Goal: Transaction & Acquisition: Book appointment/travel/reservation

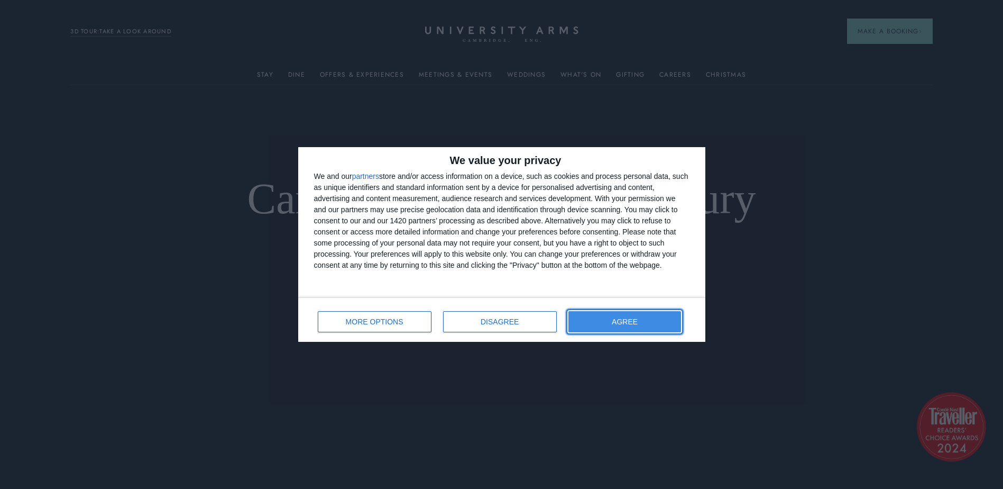
click at [623, 320] on span "AGREE" at bounding box center [625, 321] width 26 height 7
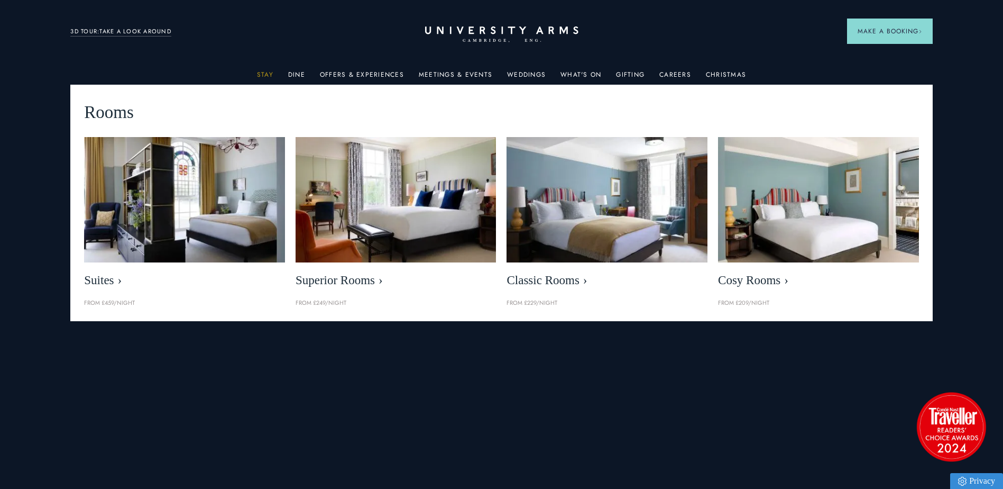
click at [269, 78] on link "Stay" at bounding box center [265, 78] width 16 height 14
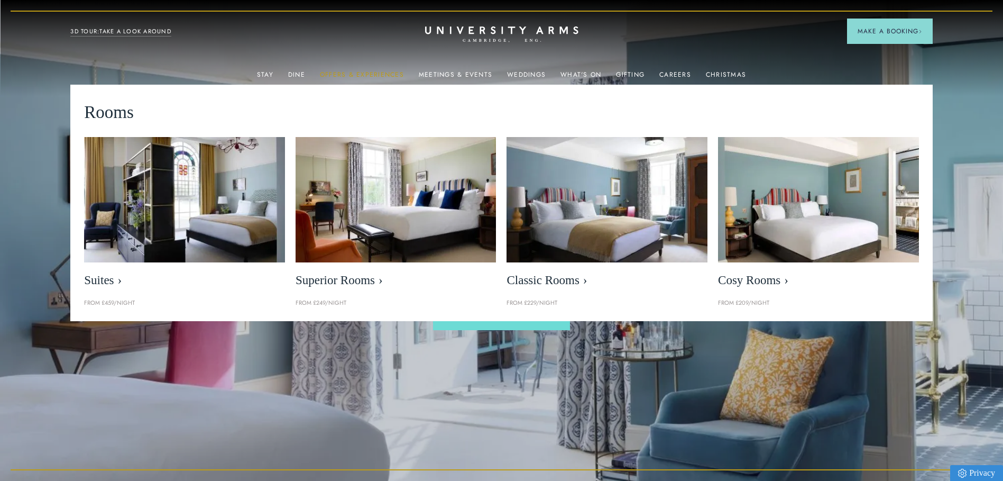
click at [364, 71] on link "Offers & Experiences" at bounding box center [362, 78] width 84 height 14
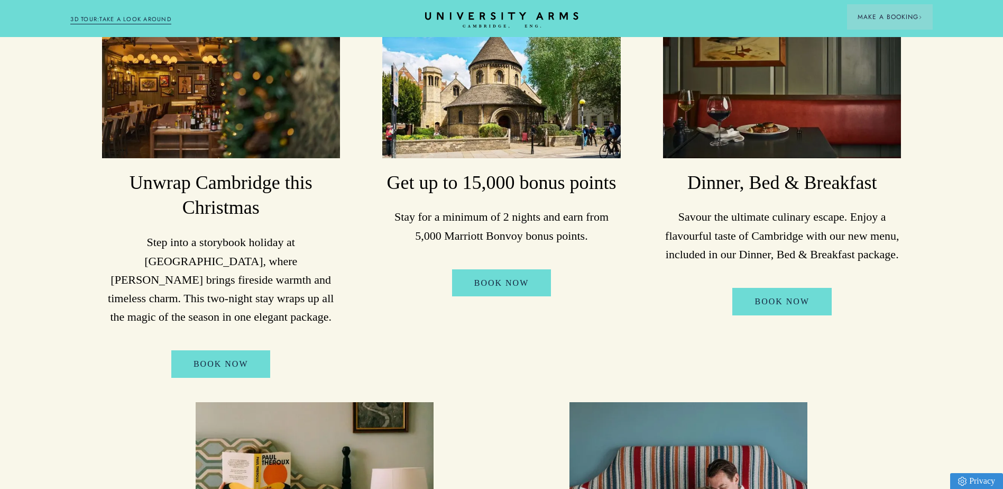
scroll to position [317, 0]
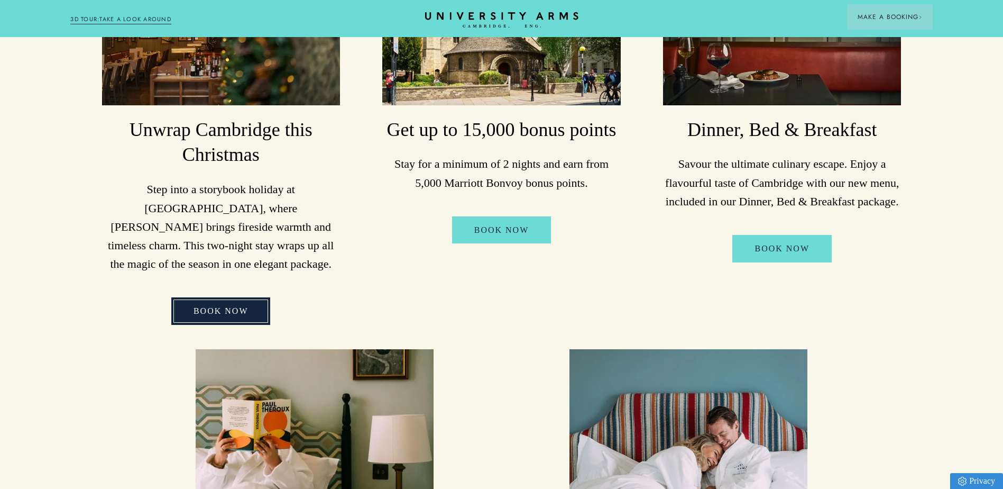
click at [207, 297] on link "BOOK NOW" at bounding box center [220, 310] width 99 height 27
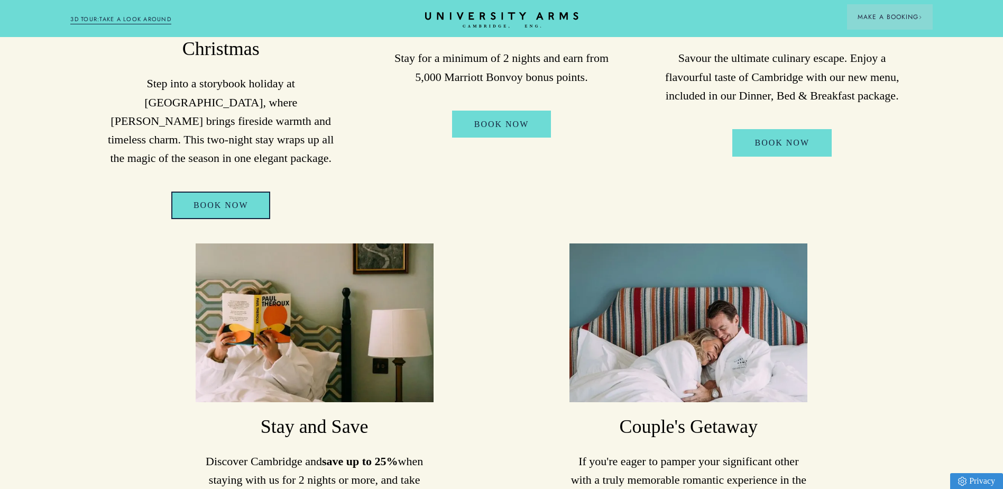
scroll to position [582, 0]
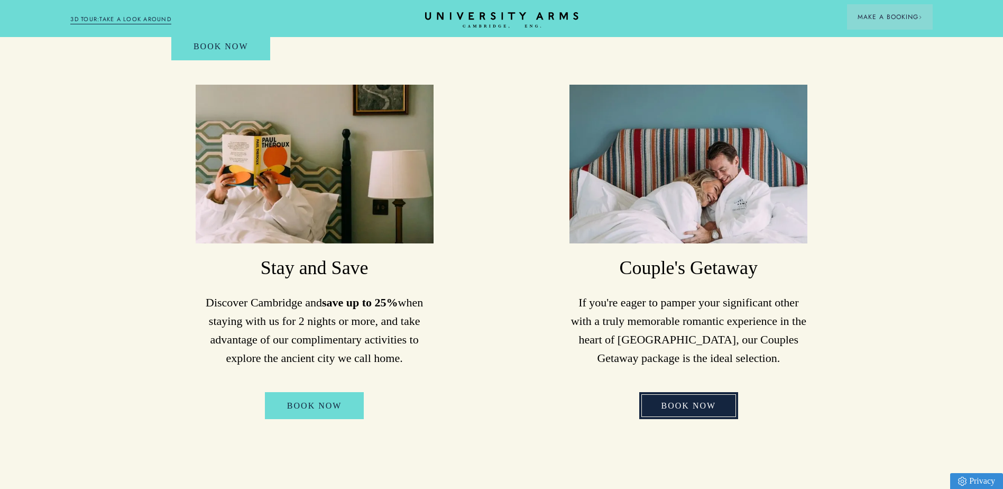
click at [692, 392] on link "Book Now" at bounding box center [688, 405] width 99 height 27
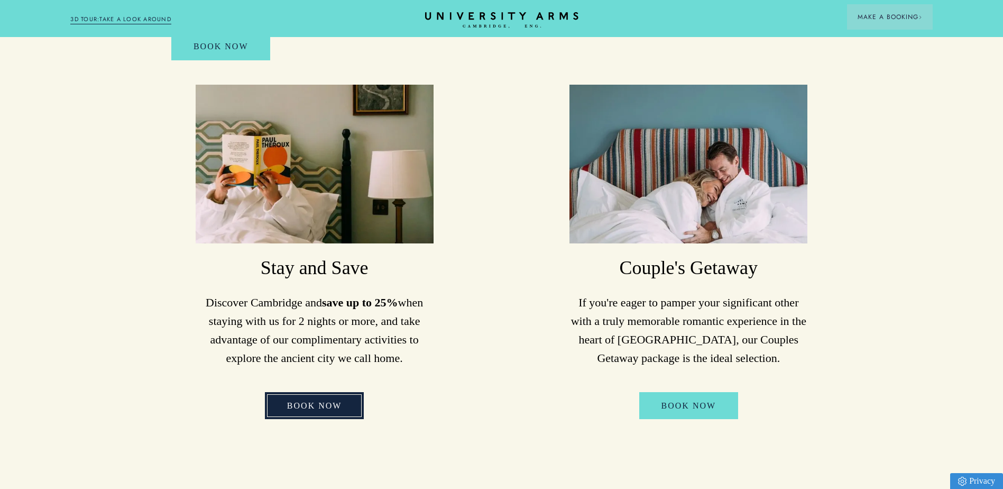
click at [300, 392] on link "Book Now" at bounding box center [314, 405] width 99 height 27
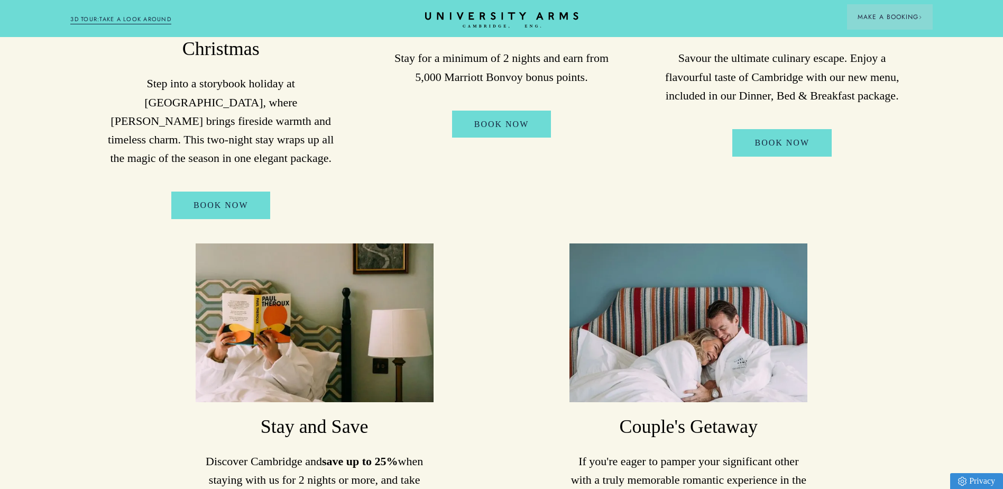
scroll to position [212, 0]
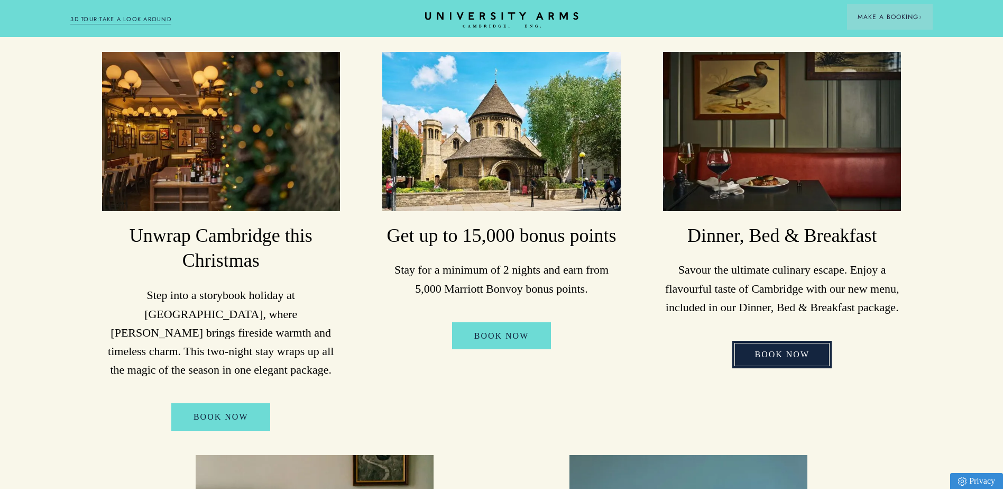
click at [780, 355] on link "Book Now" at bounding box center [781, 354] width 99 height 27
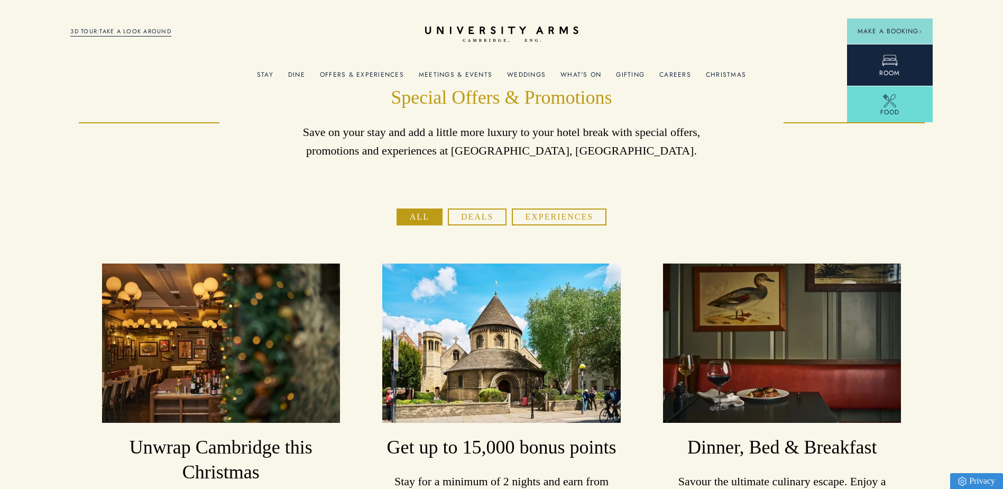
click at [885, 61] on icon at bounding box center [890, 60] width 16 height 16
